Goal: Task Accomplishment & Management: Use online tool/utility

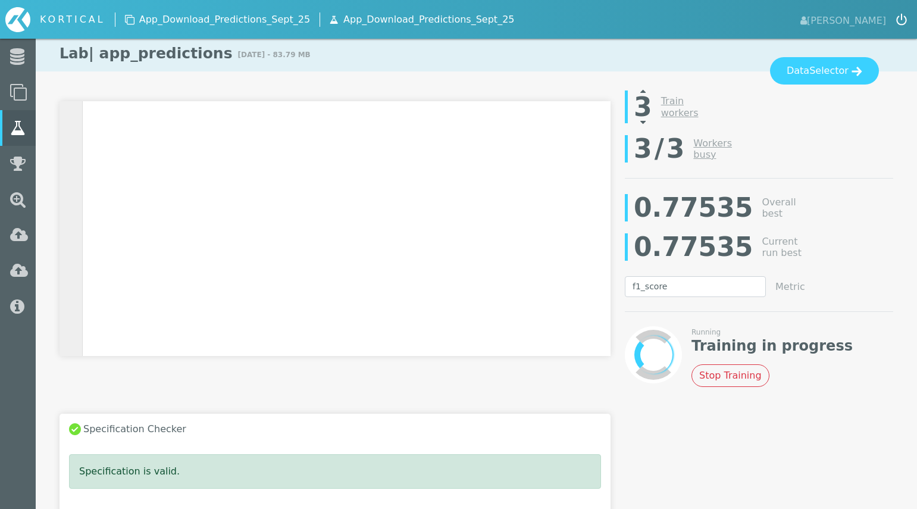
select select "f1_score"
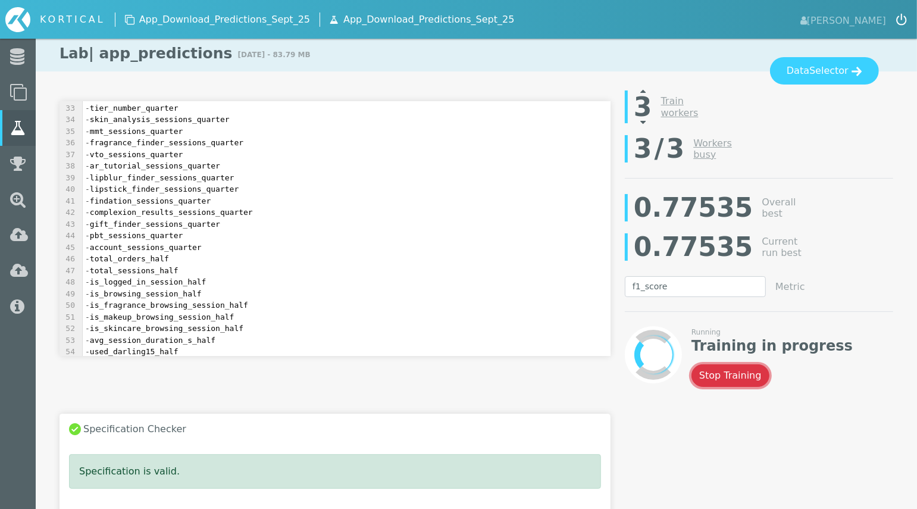
click at [713, 366] on button "Stop Training" at bounding box center [731, 375] width 78 height 23
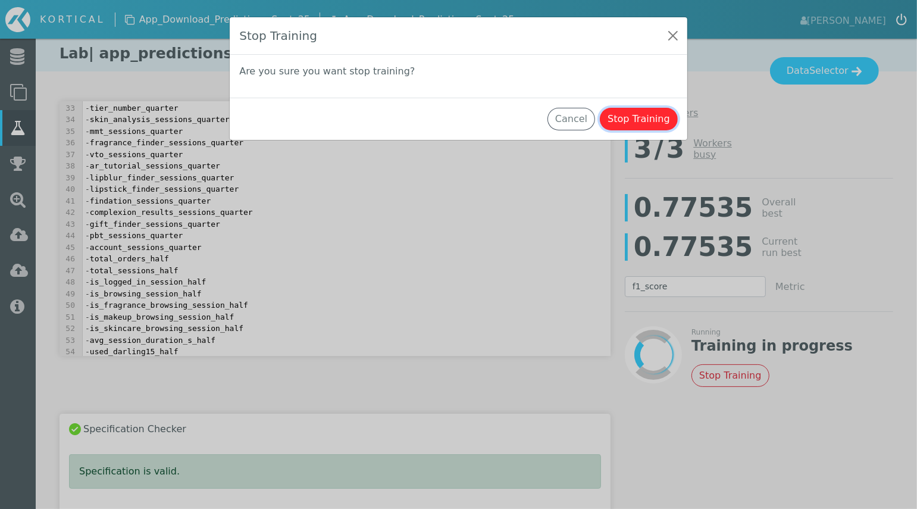
click at [649, 119] on button "Stop Training" at bounding box center [639, 119] width 78 height 23
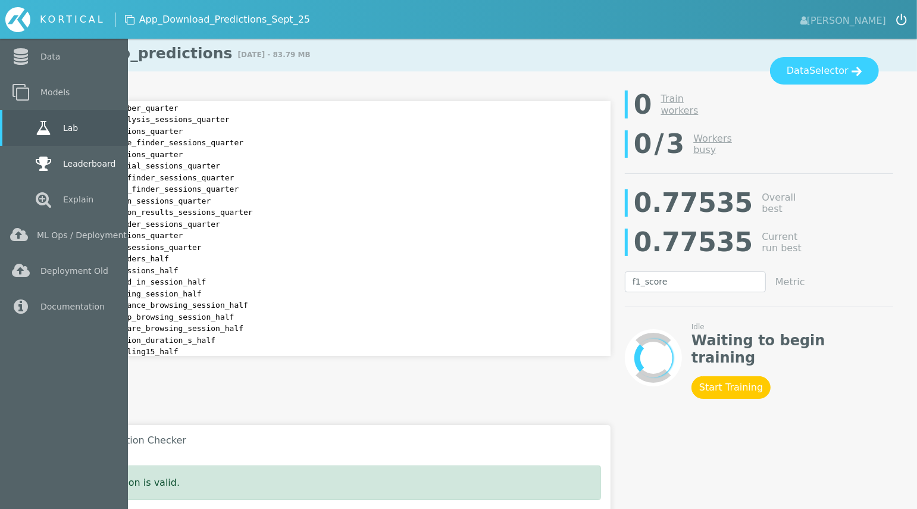
click at [44, 162] on icon at bounding box center [43, 163] width 21 height 17
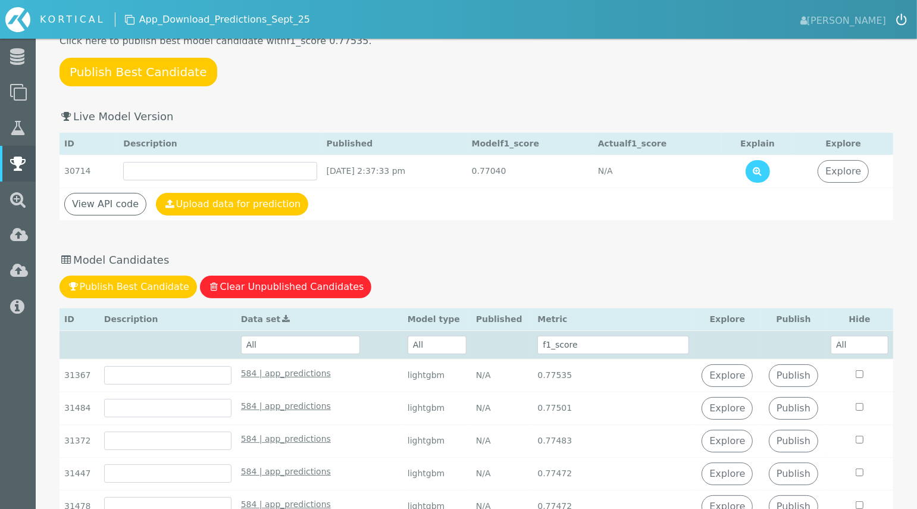
scroll to position [84, 0]
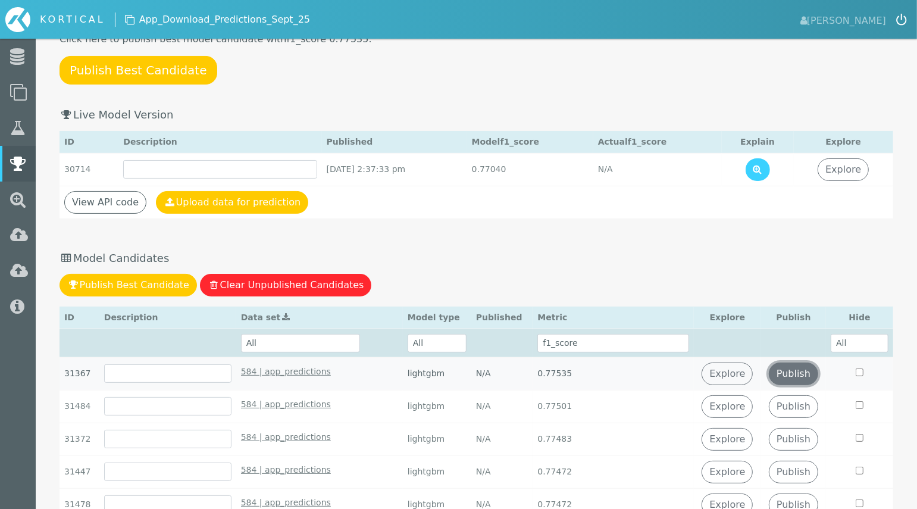
click at [787, 374] on link "Publish" at bounding box center [793, 373] width 49 height 23
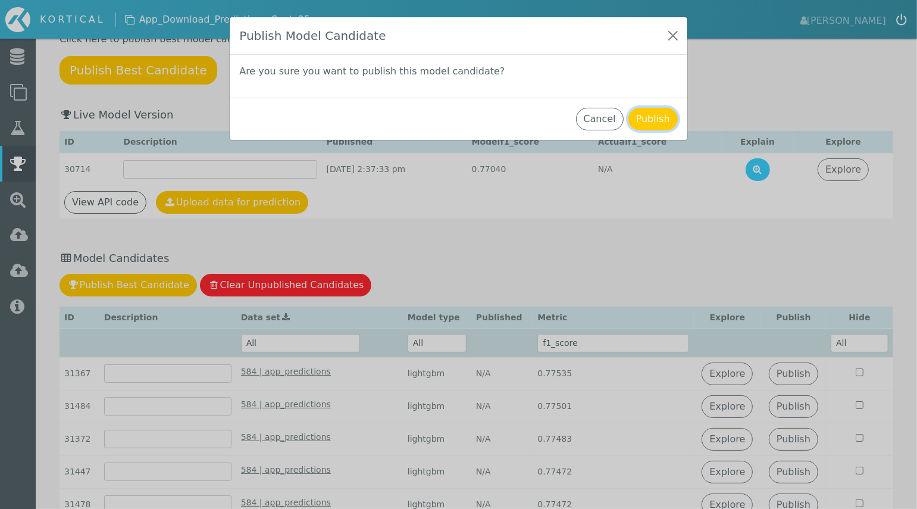
click at [662, 113] on button "Publish" at bounding box center [652, 119] width 49 height 23
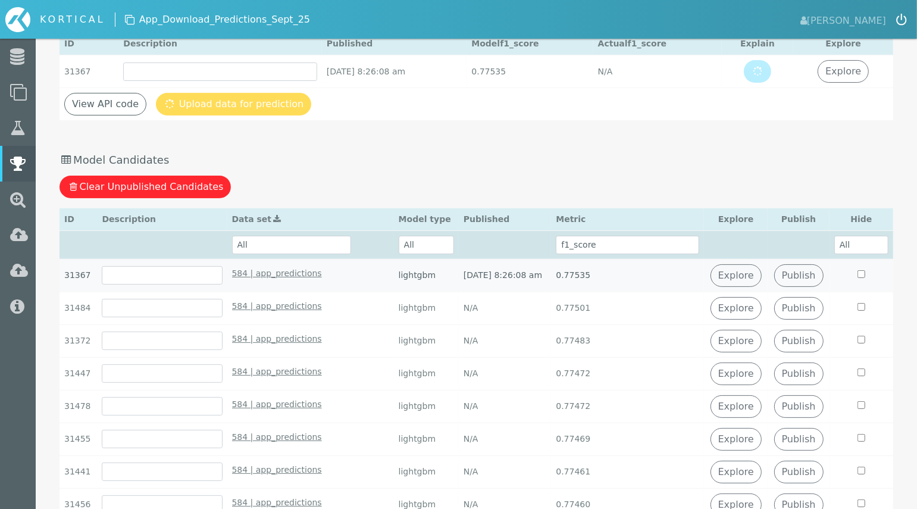
scroll to position [0, 0]
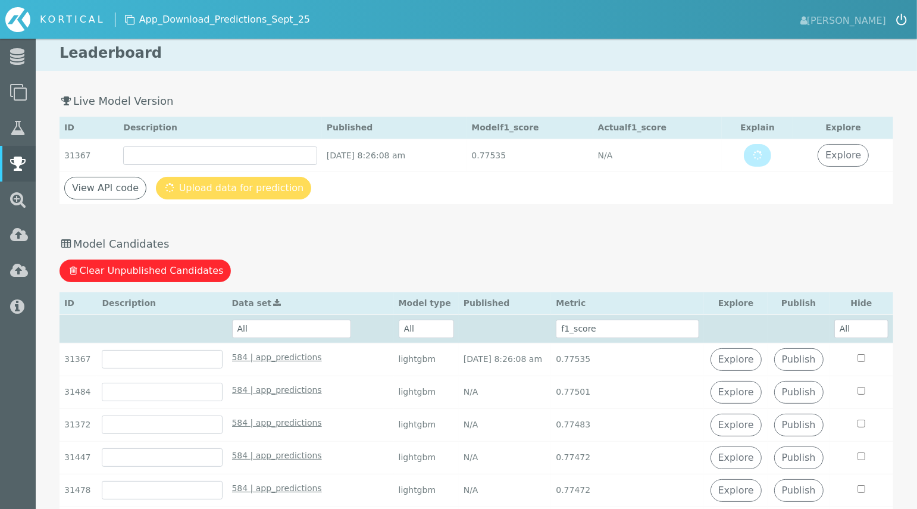
click at [751, 355] on link "Explore" at bounding box center [736, 359] width 51 height 23
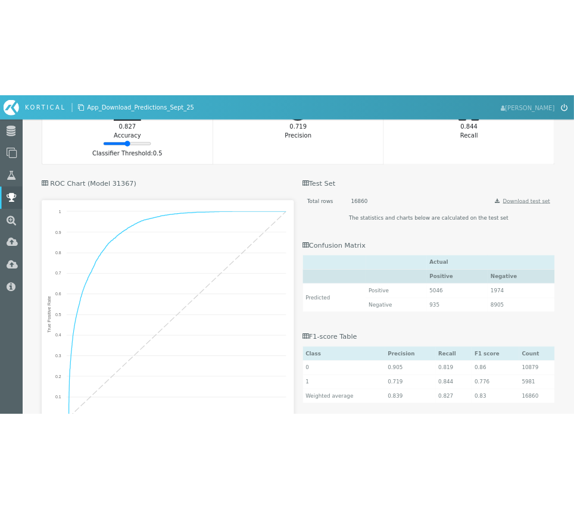
scroll to position [1592, 0]
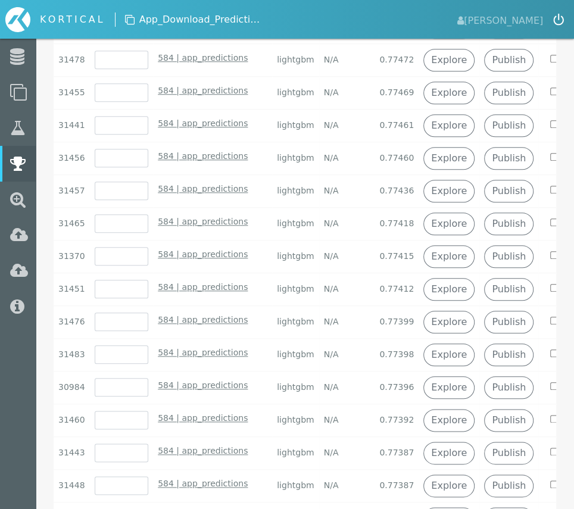
scroll to position [0, 0]
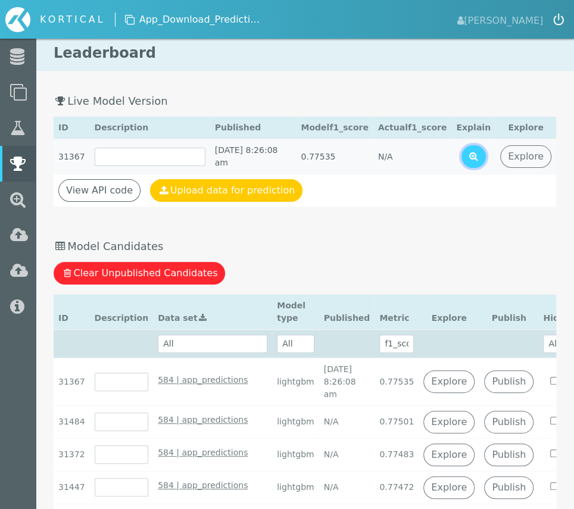
click at [477, 161] on icon at bounding box center [473, 156] width 9 height 10
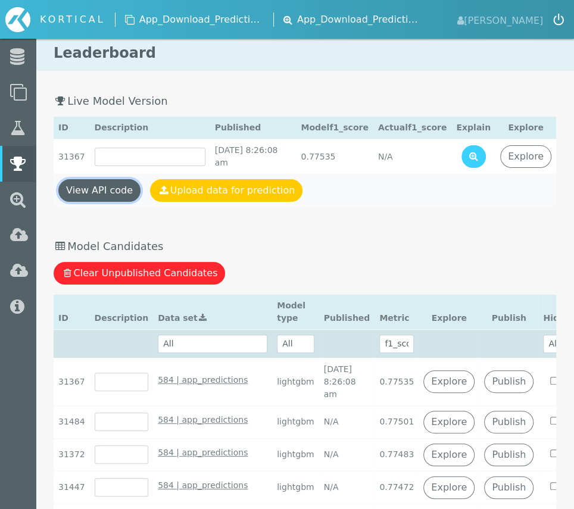
click at [104, 199] on link "View API code" at bounding box center [99, 190] width 82 height 23
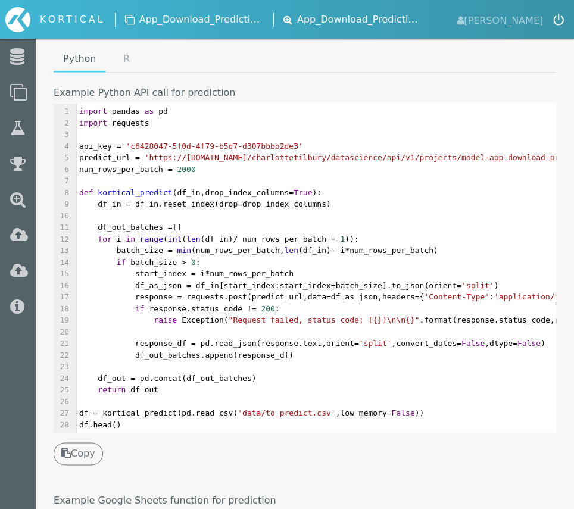
scroll to position [518, 0]
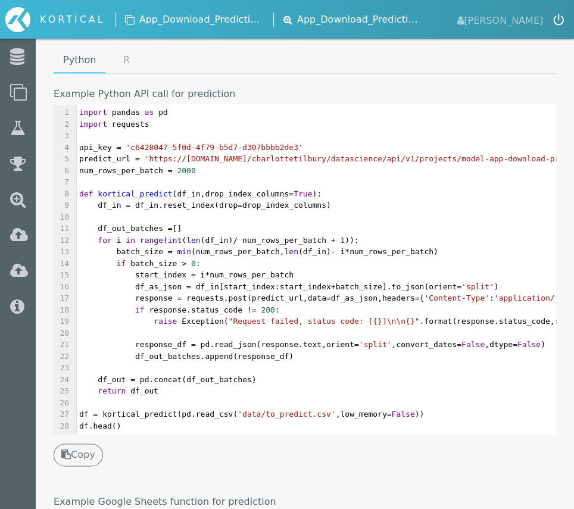
click at [131, 146] on span "'c6428047-5f0d-4f79-b5d7-d307bbbb2de3'" at bounding box center [214, 147] width 177 height 9
click at [132, 147] on span "'c6428047-5f0d-4f79-b5d7-d307bbbb2de3'" at bounding box center [214, 147] width 177 height 9
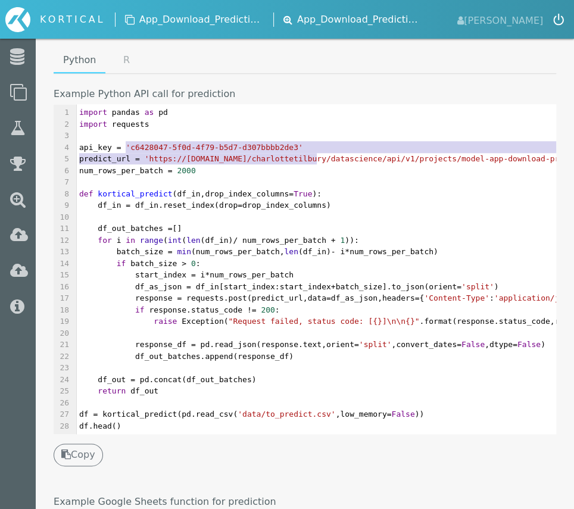
type textarea "'c6428047-5f0d-4f79-b5d7-d307bbbb2de3'"
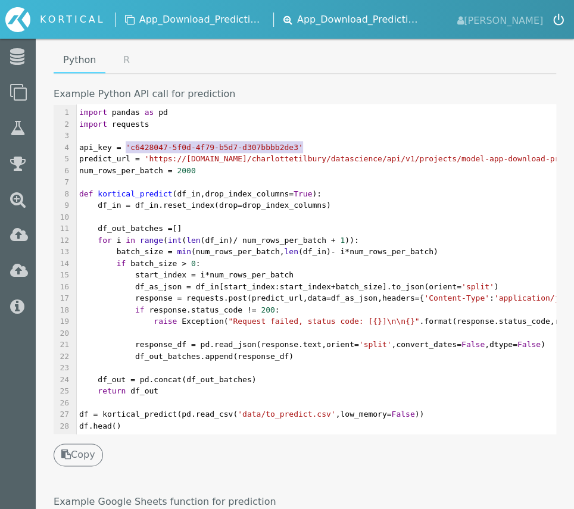
drag, startPoint x: 127, startPoint y: 146, endPoint x: 315, endPoint y: 146, distance: 188.7
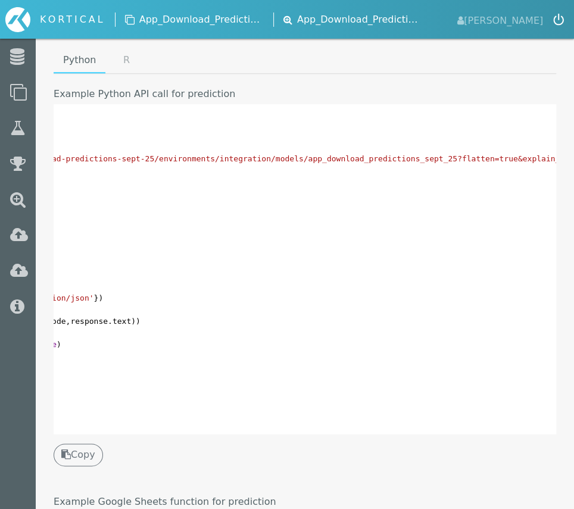
scroll to position [0, 681]
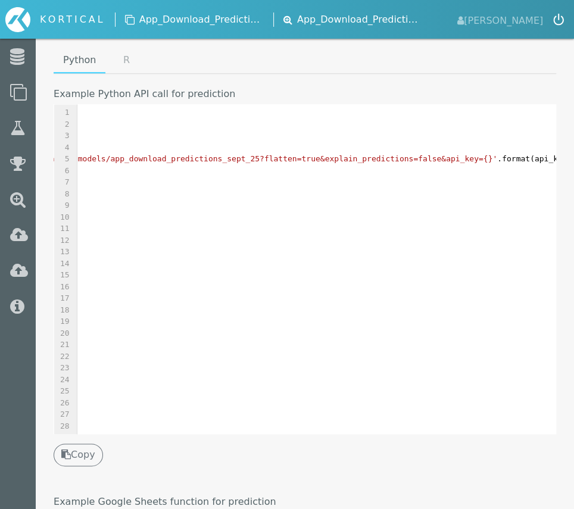
click at [420, 224] on pre "df_out_batches = []" at bounding box center [2, 229] width 1215 height 12
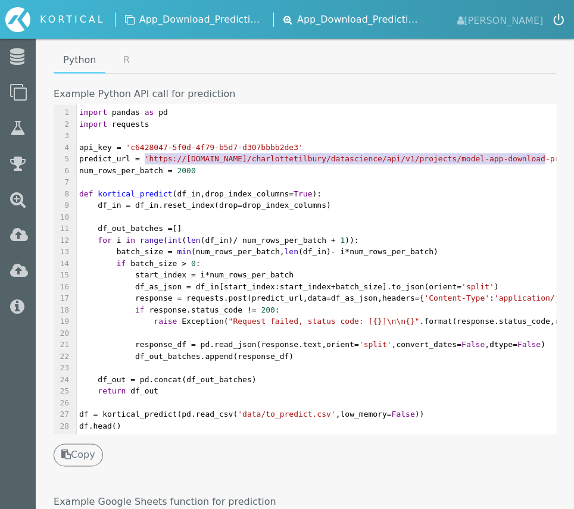
scroll to position [0, 0]
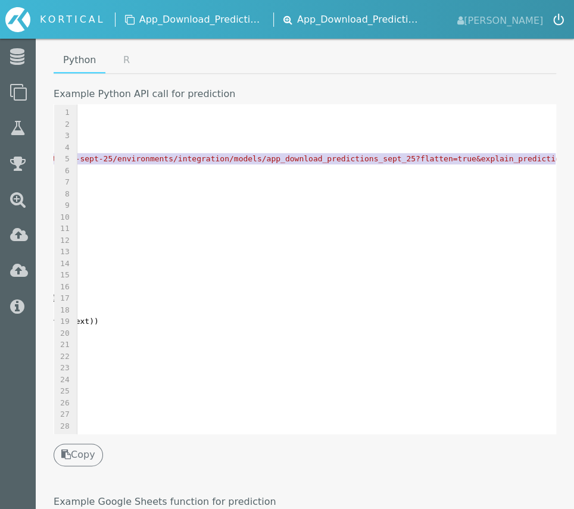
type textarea "'https://[DOMAIN_NAME]/charlottetilbury/datascience/api/v1/projects/model-app-d…"
drag, startPoint x: 144, startPoint y: 155, endPoint x: 626, endPoint y: 159, distance: 482.1
click at [574, 159] on html "KORTICAL [PERSON_NAME] Data Models Lab Explain" at bounding box center [287, 98] width 574 height 1233
